Goal: Complete application form

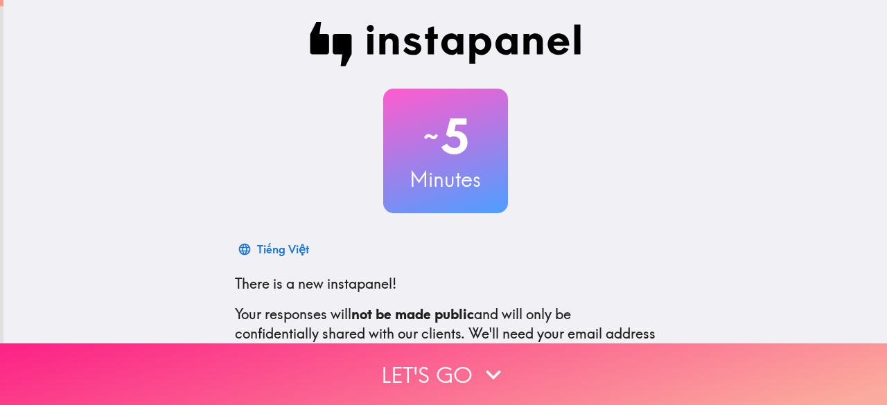
click at [478, 362] on icon "button" at bounding box center [493, 375] width 30 height 30
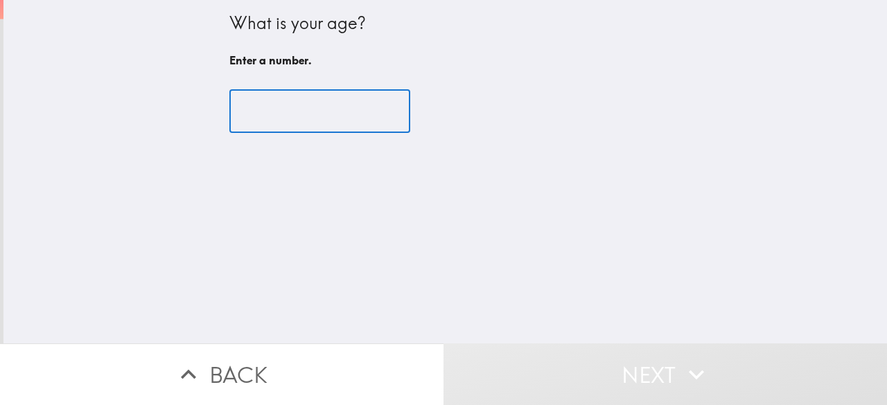
click at [327, 112] on input "number" at bounding box center [319, 111] width 181 height 43
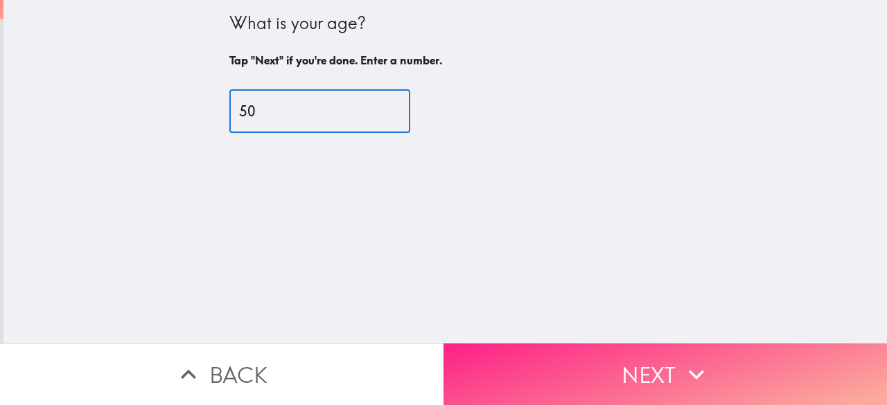
type input "50"
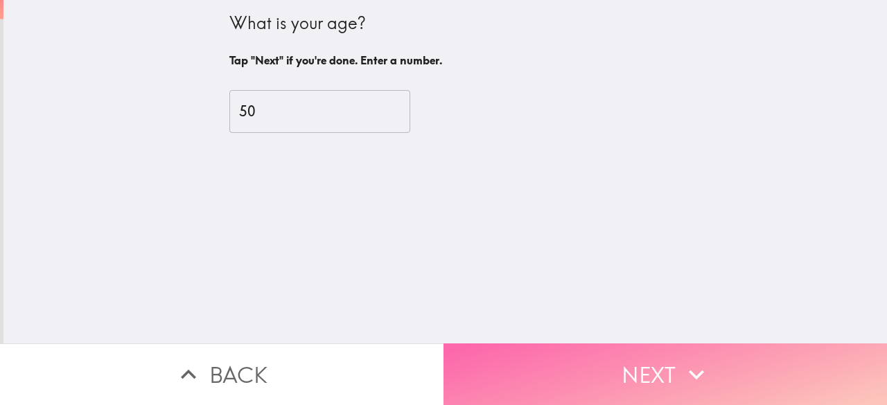
click at [706, 364] on button "Next" at bounding box center [664, 375] width 443 height 62
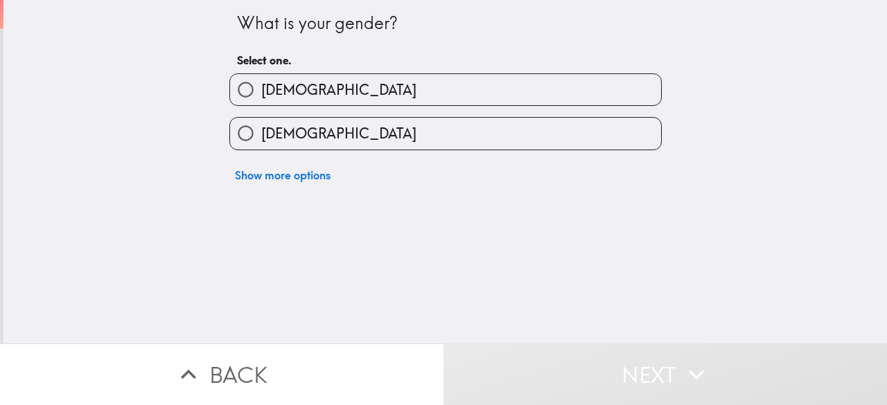
click at [330, 91] on label "[DEMOGRAPHIC_DATA]" at bounding box center [445, 89] width 431 height 31
click at [261, 91] on input "[DEMOGRAPHIC_DATA]" at bounding box center [245, 89] width 31 height 31
radio input "true"
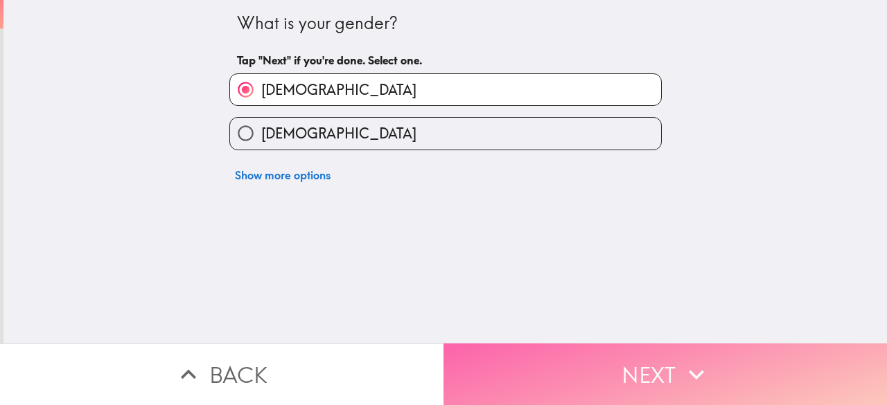
click at [713, 352] on button "Next" at bounding box center [664, 375] width 443 height 62
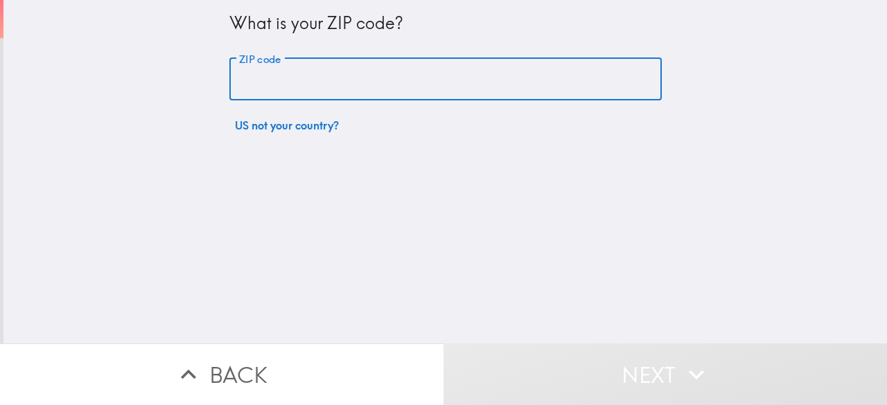
click at [333, 71] on input "ZIP code" at bounding box center [445, 79] width 432 height 43
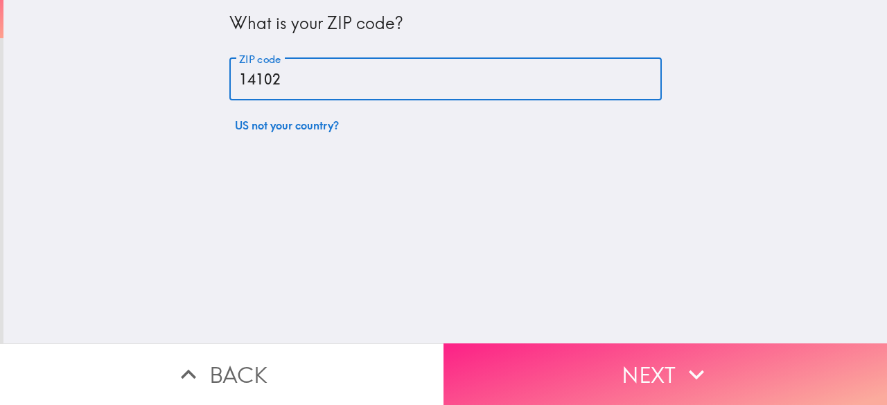
type input "14102"
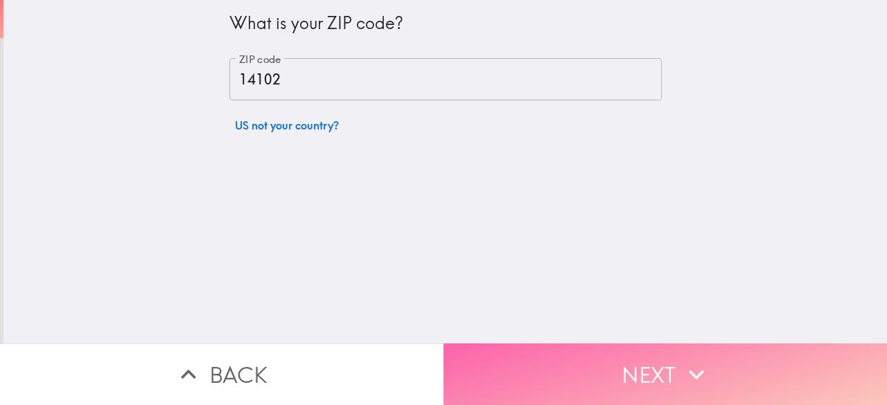
click at [585, 360] on button "Next" at bounding box center [664, 375] width 443 height 62
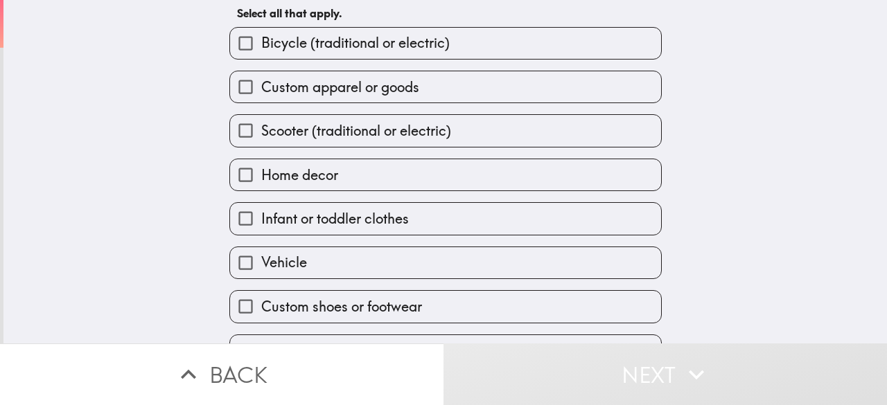
scroll to position [107, 0]
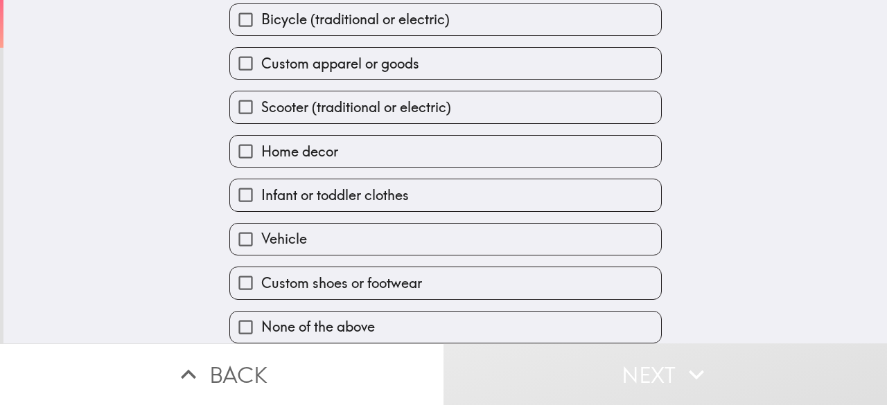
click at [319, 317] on span "None of the above" at bounding box center [318, 326] width 114 height 19
click at [261, 312] on input "None of the above" at bounding box center [245, 327] width 31 height 31
checkbox input "true"
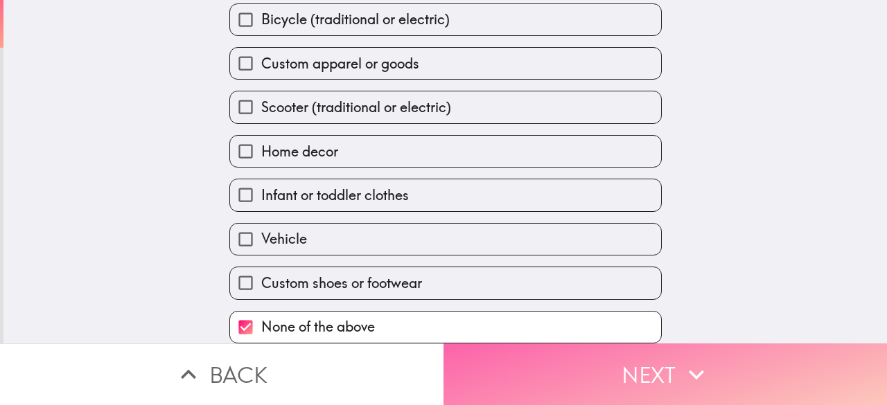
click at [632, 367] on button "Next" at bounding box center [664, 375] width 443 height 62
